Goal: Information Seeking & Learning: Learn about a topic

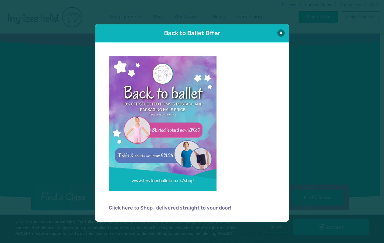
click at [278, 35] on div "Back to Ballet Offer" at bounding box center [192, 33] width 194 height 18
click at [282, 34] on button at bounding box center [281, 32] width 7 height 7
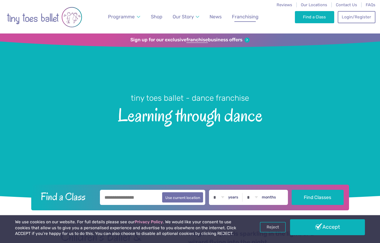
click at [245, 13] on link "Franchising" at bounding box center [246, 17] width 32 height 12
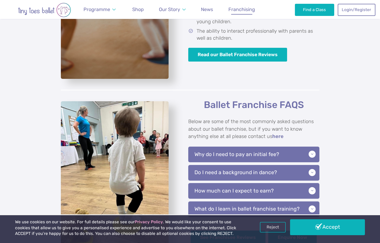
scroll to position [1176, 0]
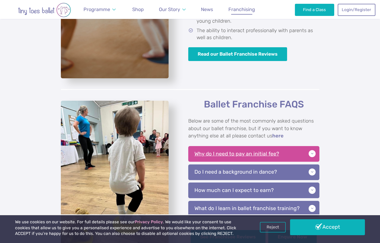
click at [312, 146] on p "Why do I need to pay an initial fee?" at bounding box center [253, 154] width 131 height 16
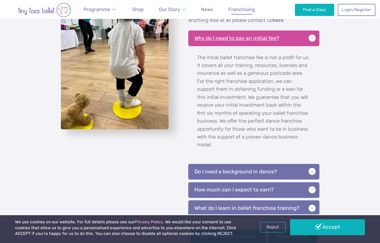
scroll to position [1299, 0]
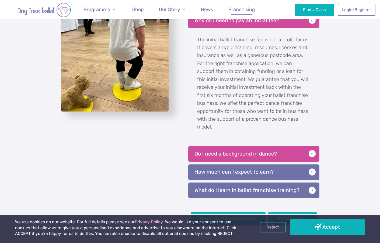
click at [312, 146] on p "Do I need a background in dance?" at bounding box center [253, 154] width 131 height 16
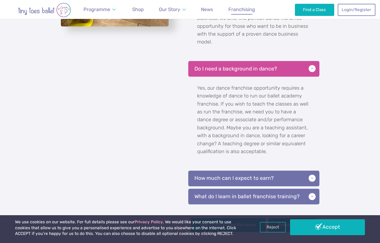
scroll to position [1402, 0]
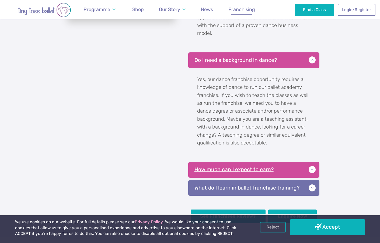
click at [312, 162] on p "How much can I expect to earn?" at bounding box center [253, 170] width 131 height 16
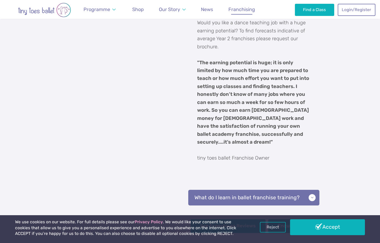
scroll to position [1572, 0]
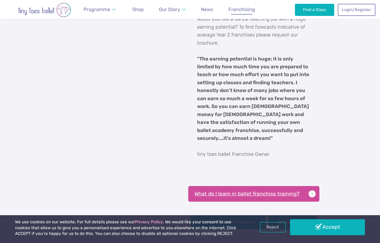
click at [313, 186] on p "What do I learn in ballet franchise training?" at bounding box center [253, 194] width 131 height 16
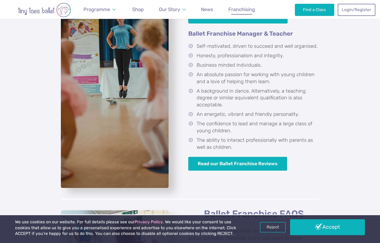
scroll to position [928, 0]
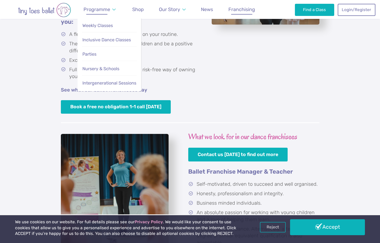
click at [110, 8] on link "Programme" at bounding box center [99, 10] width 37 height 12
click at [105, 25] on span "Weekly Classes" at bounding box center [97, 25] width 30 height 5
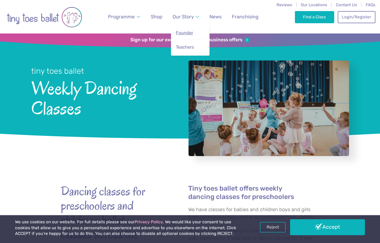
click at [191, 35] on link "Founder" at bounding box center [191, 32] width 30 height 11
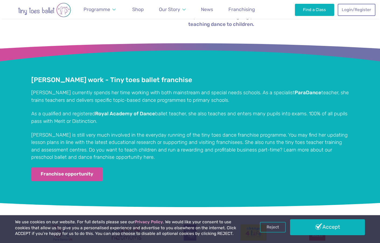
scroll to position [996, 0]
click at [251, 8] on span "Franchising" at bounding box center [242, 9] width 27 height 6
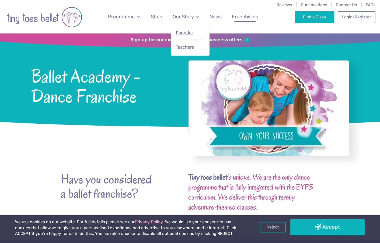
click at [182, 32] on span "Founder" at bounding box center [184, 32] width 17 height 5
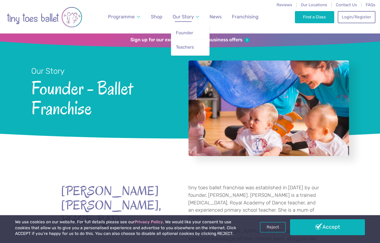
click at [185, 13] on link "Our Story" at bounding box center [186, 17] width 32 height 12
click at [185, 44] on span "Teachers" at bounding box center [185, 46] width 18 height 5
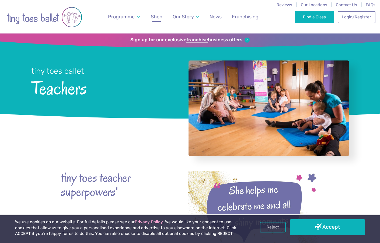
click at [157, 18] on span "Shop" at bounding box center [157, 17] width 12 height 6
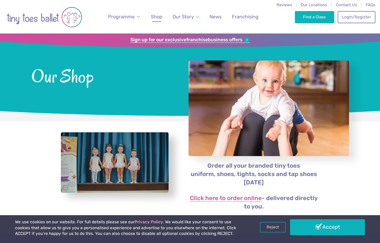
click at [199, 39] on strong "franchise" at bounding box center [198, 40] width 22 height 6
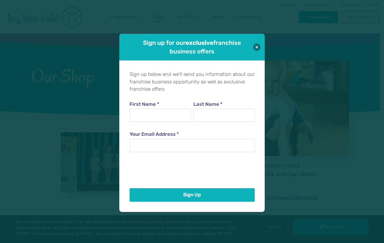
click at [253, 44] on div "Sign up for our exclusive franchise business offers" at bounding box center [192, 47] width 146 height 27
click at [260, 49] on button at bounding box center [256, 46] width 7 height 7
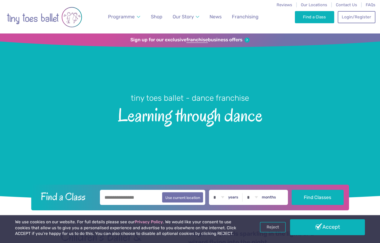
click at [118, 199] on input "text" at bounding box center [153, 197] width 106 height 15
click at [193, 197] on button "Use current location" at bounding box center [182, 197] width 41 height 10
type input "**********"
click at [236, 196] on label "years" at bounding box center [233, 197] width 10 height 5
click at [227, 196] on select "* * * * * * * * * * ** ** **" at bounding box center [219, 197] width 17 height 15
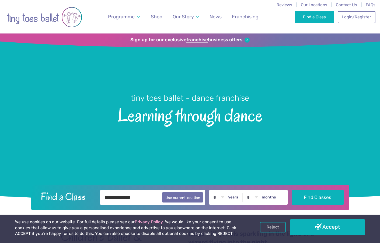
select select "*"
click at [315, 196] on button "Find Classes" at bounding box center [318, 196] width 52 height 15
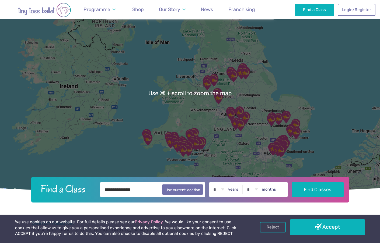
scroll to position [39, 0]
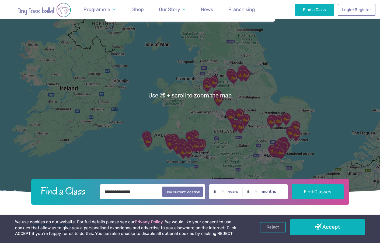
click at [240, 71] on img "Westhill Community Centre" at bounding box center [245, 74] width 13 height 13
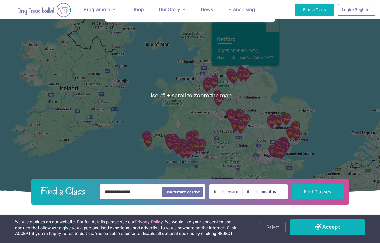
click at [240, 71] on img "Westhill Community Centre" at bounding box center [245, 74] width 13 height 13
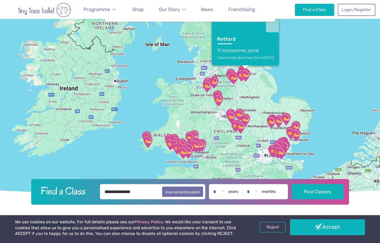
click at [256, 85] on div "To navigate, press the arrow keys. Retford Westhill Community Centre Classes ta…" at bounding box center [190, 95] width 380 height 202
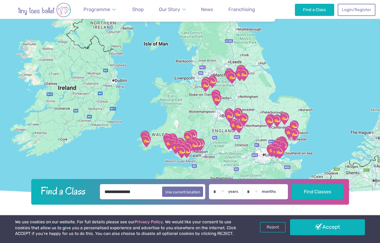
drag, startPoint x: 234, startPoint y: 60, endPoint x: 231, endPoint y: 59, distance: 2.9
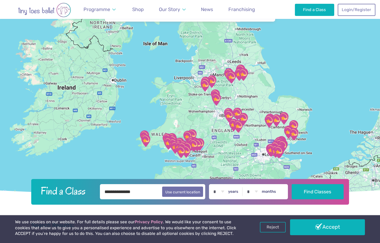
click at [231, 59] on div at bounding box center [190, 95] width 380 height 202
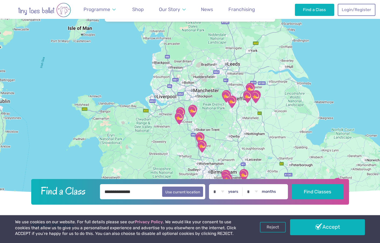
click at [231, 59] on div at bounding box center [190, 95] width 380 height 202
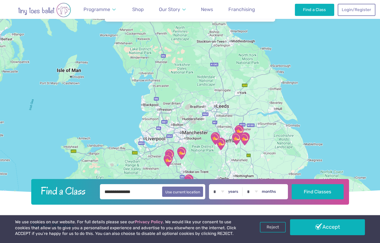
drag, startPoint x: 253, startPoint y: 98, endPoint x: 242, endPoint y: 140, distance: 44.3
click at [242, 140] on img "Westhill Community Centre" at bounding box center [244, 138] width 13 height 13
click at [232, 92] on div "To navigate, press the arrow keys." at bounding box center [190, 95] width 380 height 202
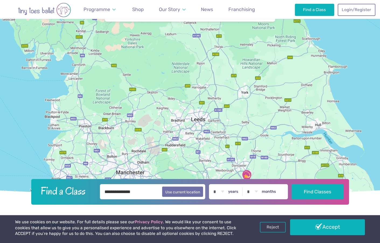
click at [216, 92] on div at bounding box center [190, 95] width 380 height 202
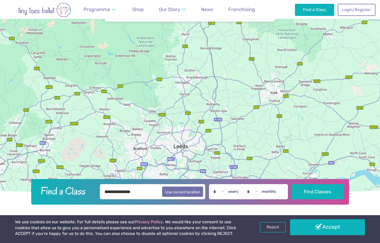
click at [216, 86] on div at bounding box center [190, 95] width 380 height 202
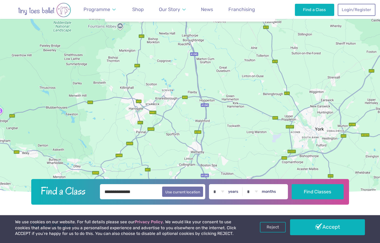
drag, startPoint x: 218, startPoint y: 63, endPoint x: 203, endPoint y: 104, distance: 43.9
click at [203, 102] on div at bounding box center [190, 95] width 380 height 202
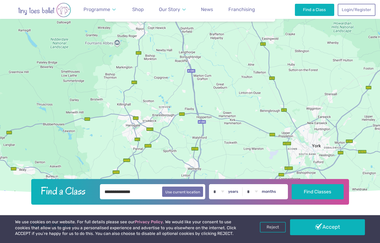
click at [202, 98] on div at bounding box center [190, 95] width 380 height 202
click at [202, 88] on div at bounding box center [190, 95] width 380 height 202
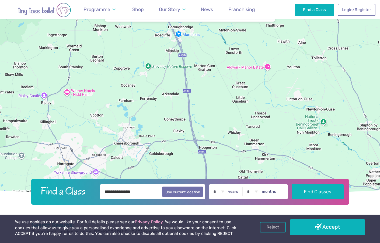
click at [185, 82] on div at bounding box center [190, 95] width 380 height 202
click at [177, 97] on div at bounding box center [190, 95] width 380 height 202
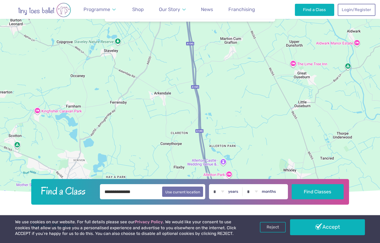
drag, startPoint x: 177, startPoint y: 97, endPoint x: 170, endPoint y: 119, distance: 24.0
click at [170, 119] on div at bounding box center [190, 95] width 380 height 202
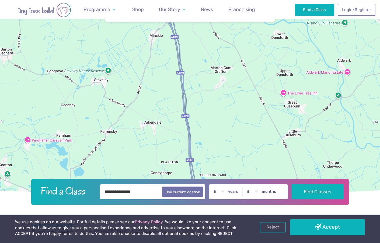
click at [170, 119] on div at bounding box center [190, 95] width 380 height 202
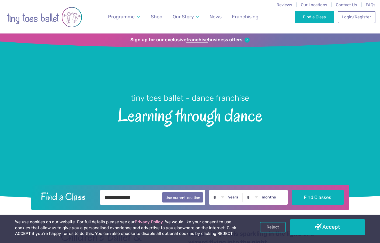
select select "*"
click at [180, 198] on button "Use current location" at bounding box center [182, 197] width 41 height 10
click at [153, 203] on input "**********" at bounding box center [153, 197] width 106 height 15
drag, startPoint x: 139, startPoint y: 196, endPoint x: 86, endPoint y: 196, distance: 52.8
click at [87, 196] on form "**********" at bounding box center [190, 197] width 311 height 15
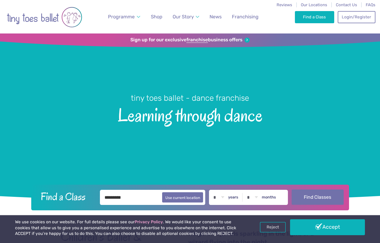
type input "*********"
click at [315, 195] on button "Find Classes" at bounding box center [318, 196] width 52 height 15
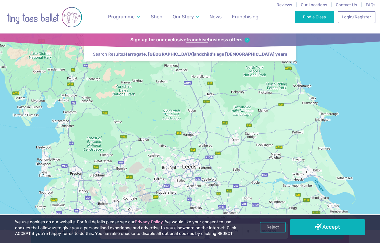
click at [213, 127] on div at bounding box center [190, 134] width 380 height 202
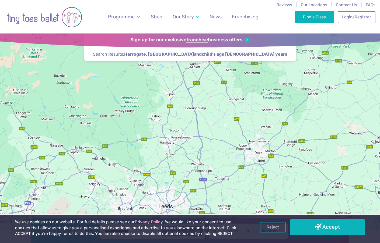
click at [207, 116] on div at bounding box center [190, 134] width 380 height 202
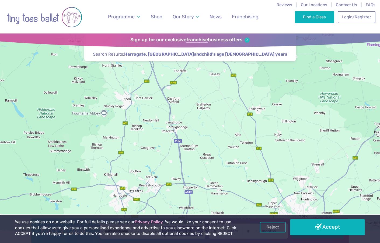
drag, startPoint x: 209, startPoint y: 106, endPoint x: 202, endPoint y: 134, distance: 28.3
click at [202, 134] on div at bounding box center [190, 134] width 380 height 202
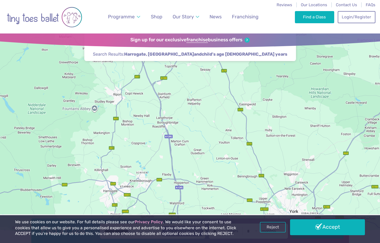
drag, startPoint x: 175, startPoint y: 116, endPoint x: 166, endPoint y: 112, distance: 10.3
click at [166, 112] on div at bounding box center [190, 134] width 380 height 202
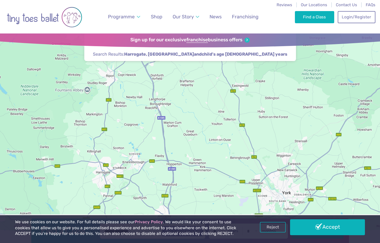
drag, startPoint x: 180, startPoint y: 132, endPoint x: 172, endPoint y: 112, distance: 20.8
click at [172, 112] on div at bounding box center [190, 134] width 380 height 202
